Goal: Information Seeking & Learning: Learn about a topic

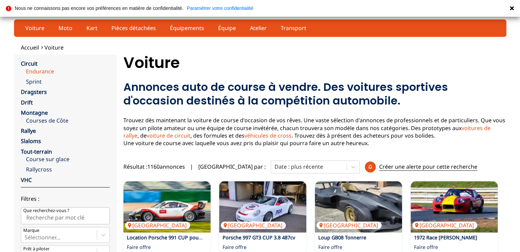
click at [50, 71] on link "Endurance" at bounding box center [68, 72] width 84 height 8
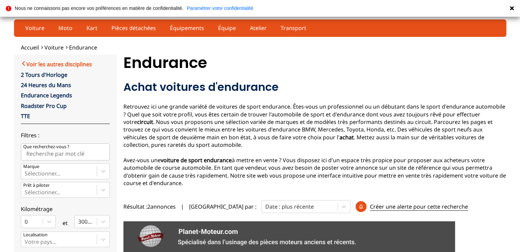
click at [81, 63] on link "Voir les autres disciplines" at bounding box center [56, 64] width 71 height 8
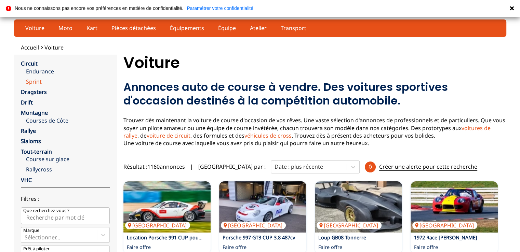
click at [37, 82] on link "Sprint" at bounding box center [68, 82] width 84 height 8
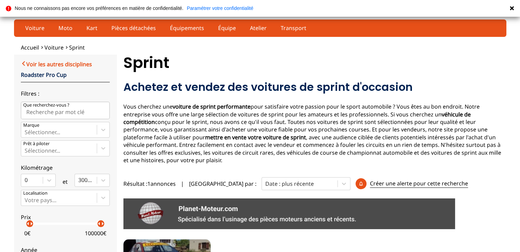
click at [87, 64] on link "Voir les autres disciplines" at bounding box center [56, 64] width 71 height 8
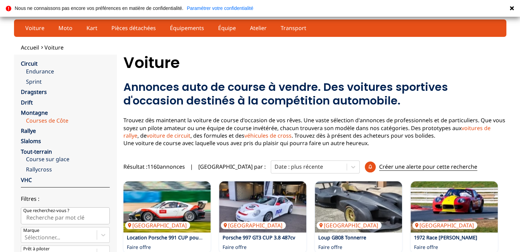
click at [63, 119] on link "Courses de Côte" at bounding box center [68, 121] width 84 height 8
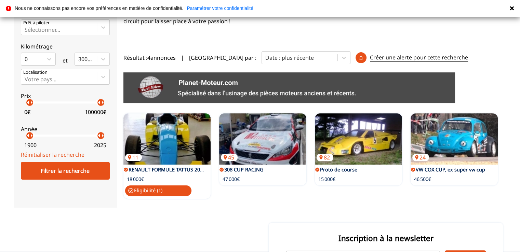
scroll to position [137, 0]
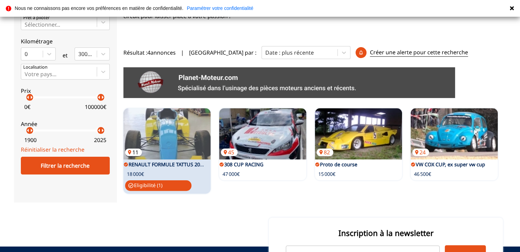
click at [180, 136] on img at bounding box center [166, 133] width 87 height 51
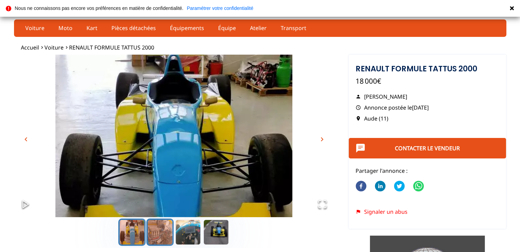
click at [153, 234] on button "Go to Slide 2" at bounding box center [159, 232] width 27 height 27
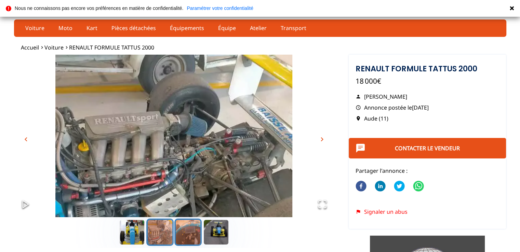
click at [188, 235] on button "Go to Slide 3" at bounding box center [187, 232] width 27 height 27
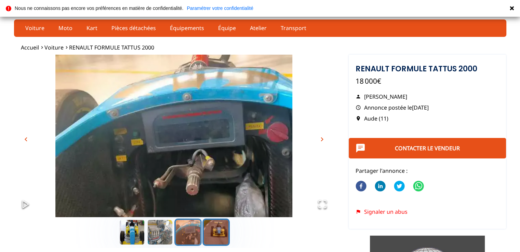
click at [215, 237] on button "Go to Slide 4" at bounding box center [215, 232] width 27 height 27
